Goal: Transaction & Acquisition: Download file/media

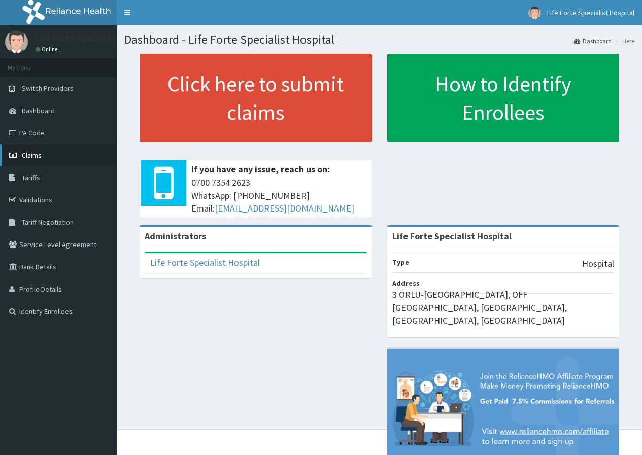
click at [33, 156] on span "Claims" at bounding box center [32, 155] width 20 height 9
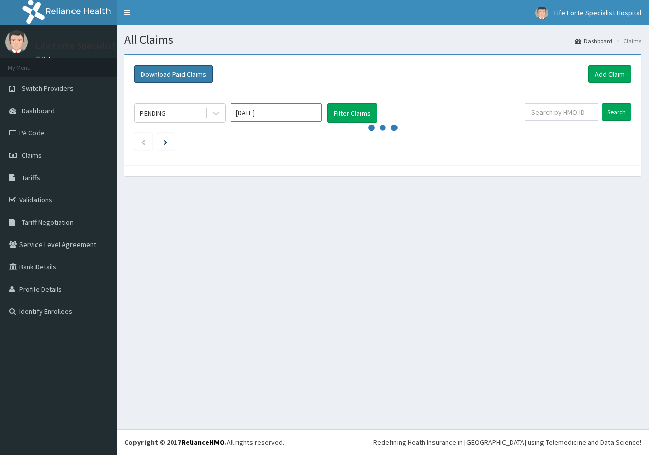
click at [180, 72] on button "Download Paid Claims" at bounding box center [173, 73] width 79 height 17
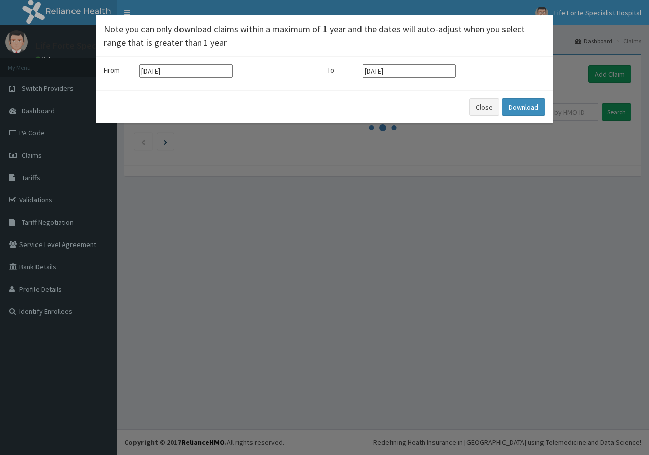
click at [183, 74] on input "[DATE]" at bounding box center [186, 70] width 93 height 13
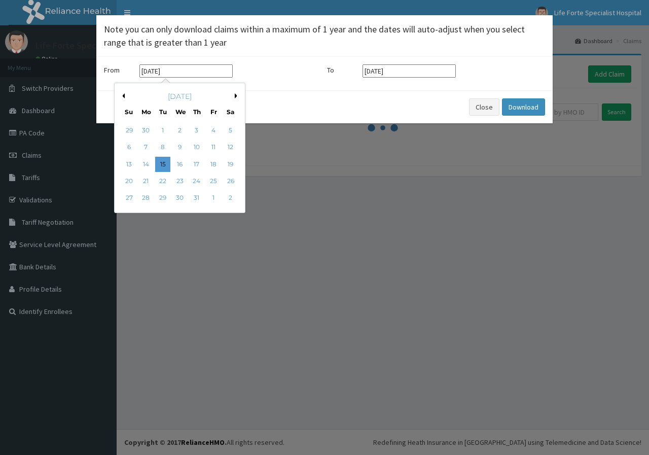
click at [234, 96] on div "[DATE]" at bounding box center [180, 96] width 122 height 10
click at [234, 93] on div "[DATE]" at bounding box center [180, 96] width 122 height 10
click at [237, 96] on button "Next Month" at bounding box center [237, 95] width 5 height 5
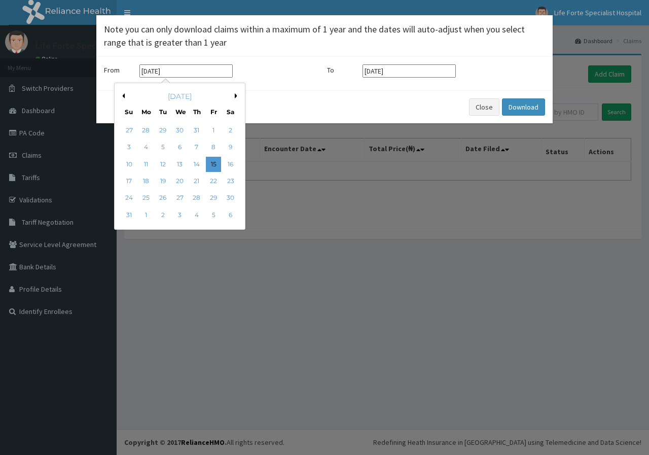
click at [237, 96] on button "Next Month" at bounding box center [237, 95] width 5 height 5
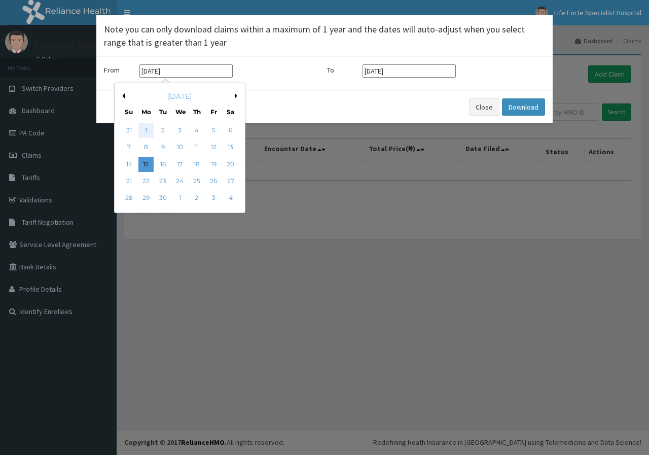
click at [147, 128] on div "1" at bounding box center [146, 130] width 15 height 15
type input "[DATE]"
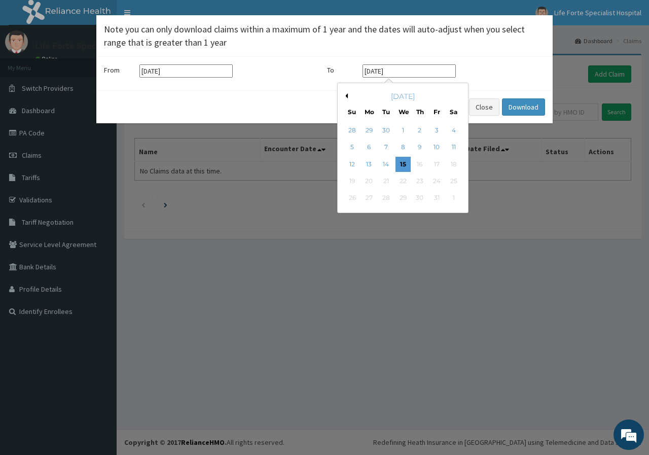
click at [396, 69] on input "[DATE]" at bounding box center [409, 70] width 93 height 13
click at [346, 93] on button "Previous Month" at bounding box center [345, 95] width 5 height 5
click at [388, 196] on div "30" at bounding box center [386, 198] width 15 height 15
type input "[DATE]"
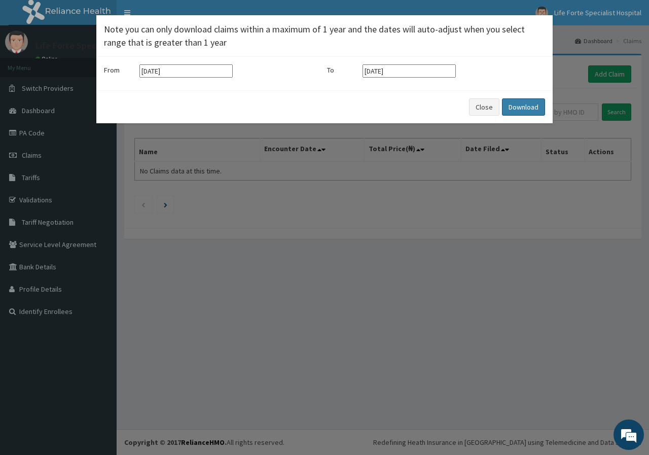
click at [515, 106] on button "Download" at bounding box center [523, 106] width 43 height 17
click at [508, 108] on button "Download" at bounding box center [523, 106] width 43 height 17
